Goal: Find specific page/section: Find specific page/section

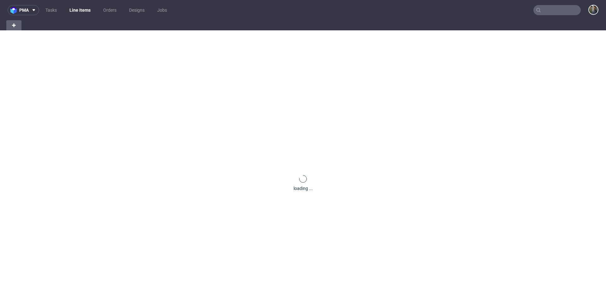
click at [559, 8] on input "text" at bounding box center [556, 10] width 47 height 10
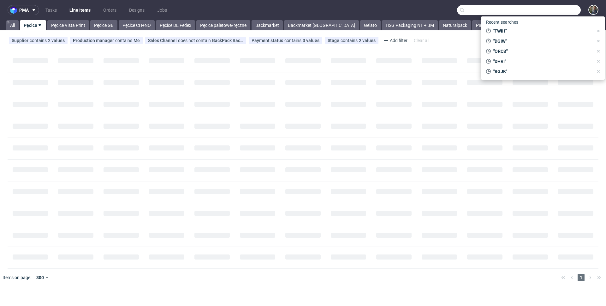
paste input "AWPH"
type input "AWPH"
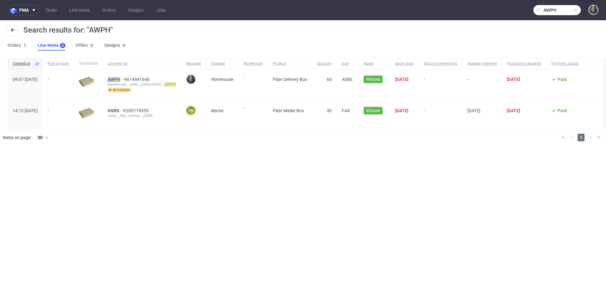
click at [120, 80] on mark "AWPH" at bounding box center [114, 79] width 13 height 5
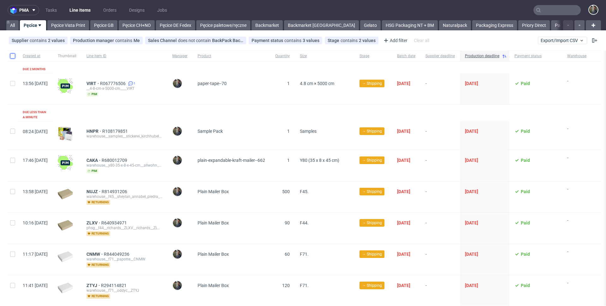
click at [11, 56] on input "checkbox" at bounding box center [12, 55] width 5 height 5
checkbox input "true"
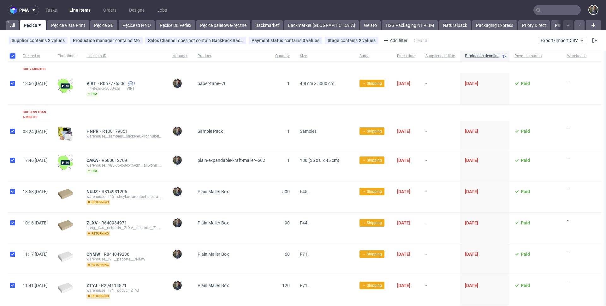
checkbox input "true"
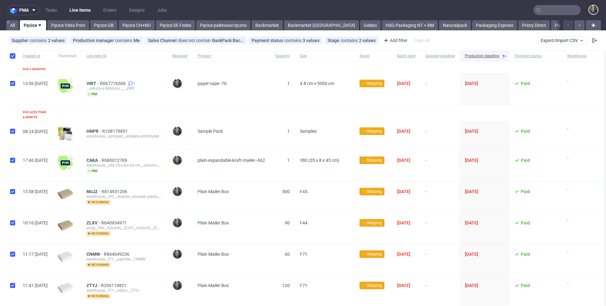
checkbox input "true"
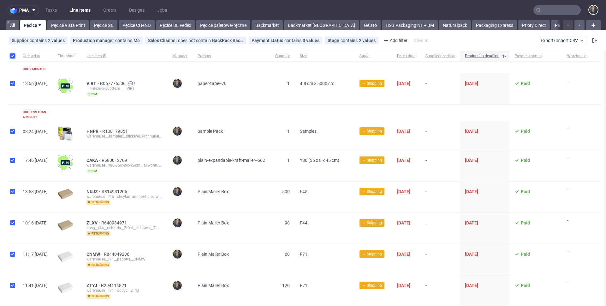
checkbox input "true"
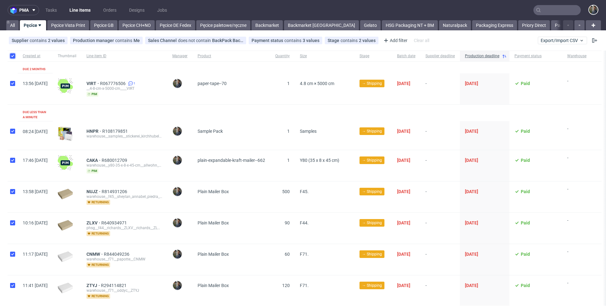
checkbox input "true"
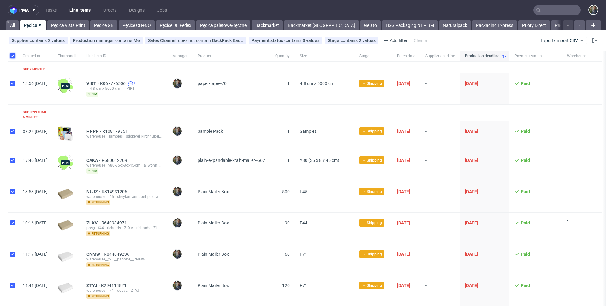
checkbox input "true"
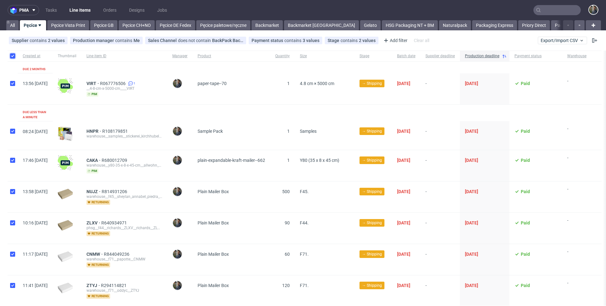
checkbox input "true"
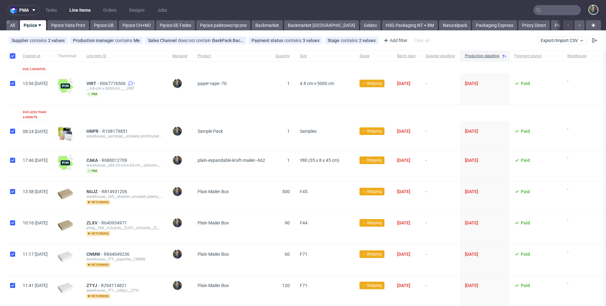
checkbox input "true"
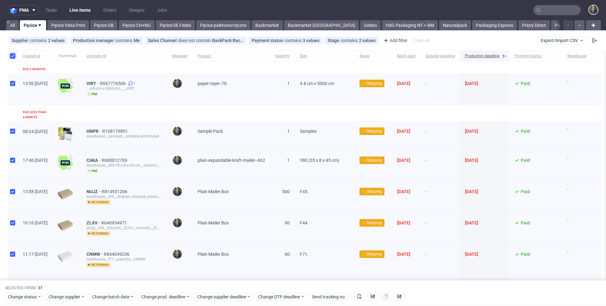
click at [12, 56] on input "checkbox" at bounding box center [12, 55] width 5 height 5
checkbox input "false"
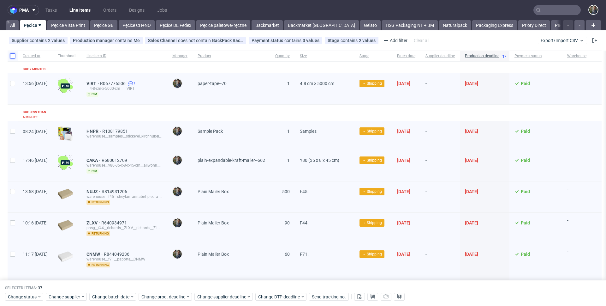
checkbox input "false"
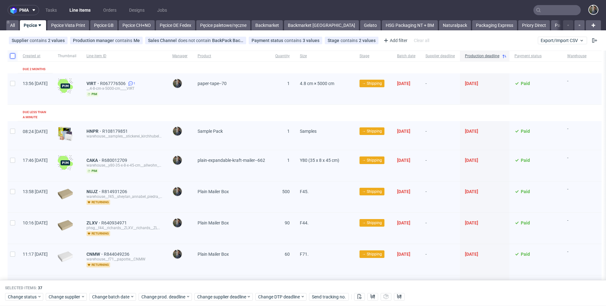
checkbox input "false"
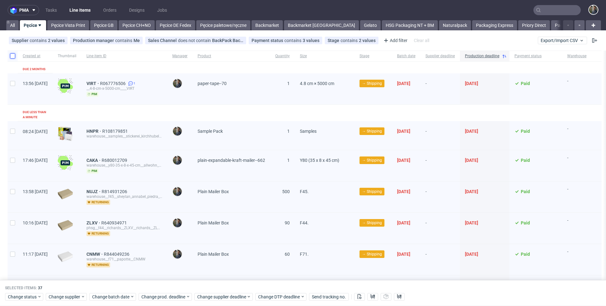
checkbox input "false"
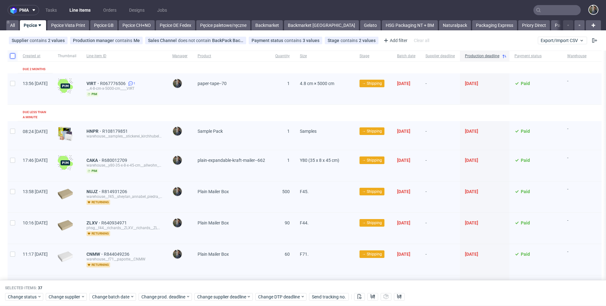
checkbox input "false"
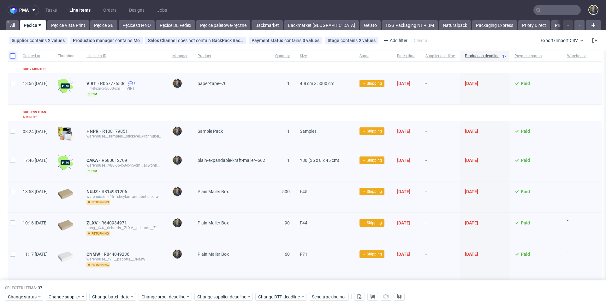
checkbox input "false"
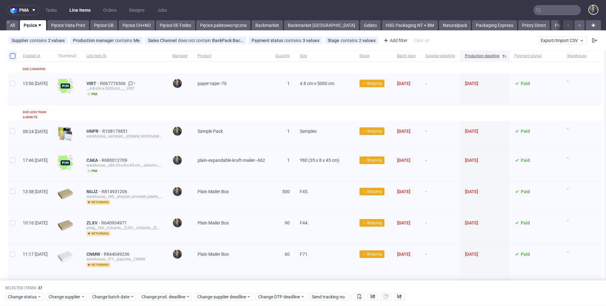
checkbox input "false"
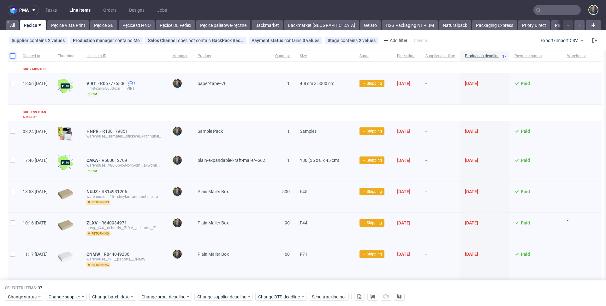
checkbox input "false"
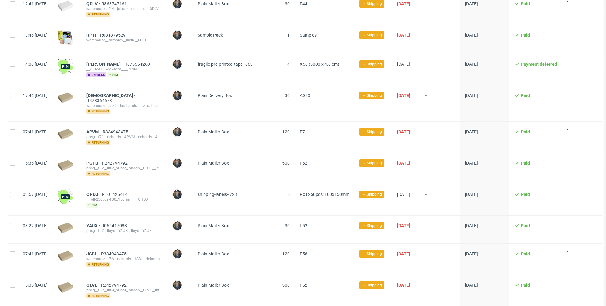
scroll to position [956, 0]
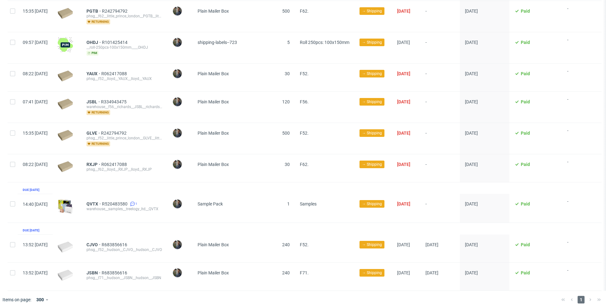
click at [288, 193] on div "1" at bounding box center [282, 207] width 25 height 29
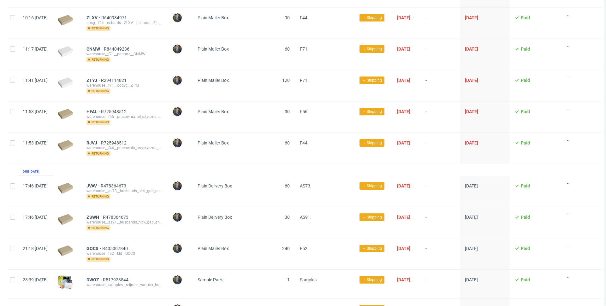
scroll to position [0, 0]
